Goal: Information Seeking & Learning: Find contact information

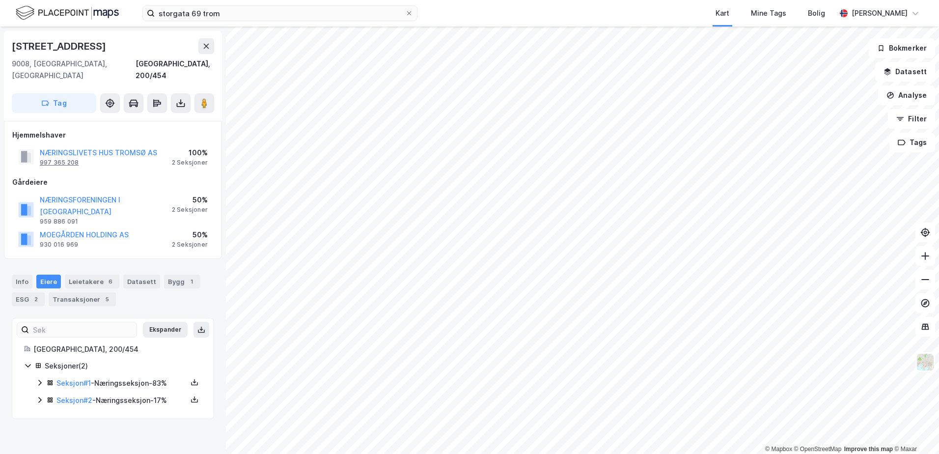
drag, startPoint x: 54, startPoint y: 152, endPoint x: 49, endPoint y: 152, distance: 4.9
click at [49, 159] on div "997 365 208" at bounding box center [59, 163] width 39 height 8
